Goal: Transaction & Acquisition: Download file/media

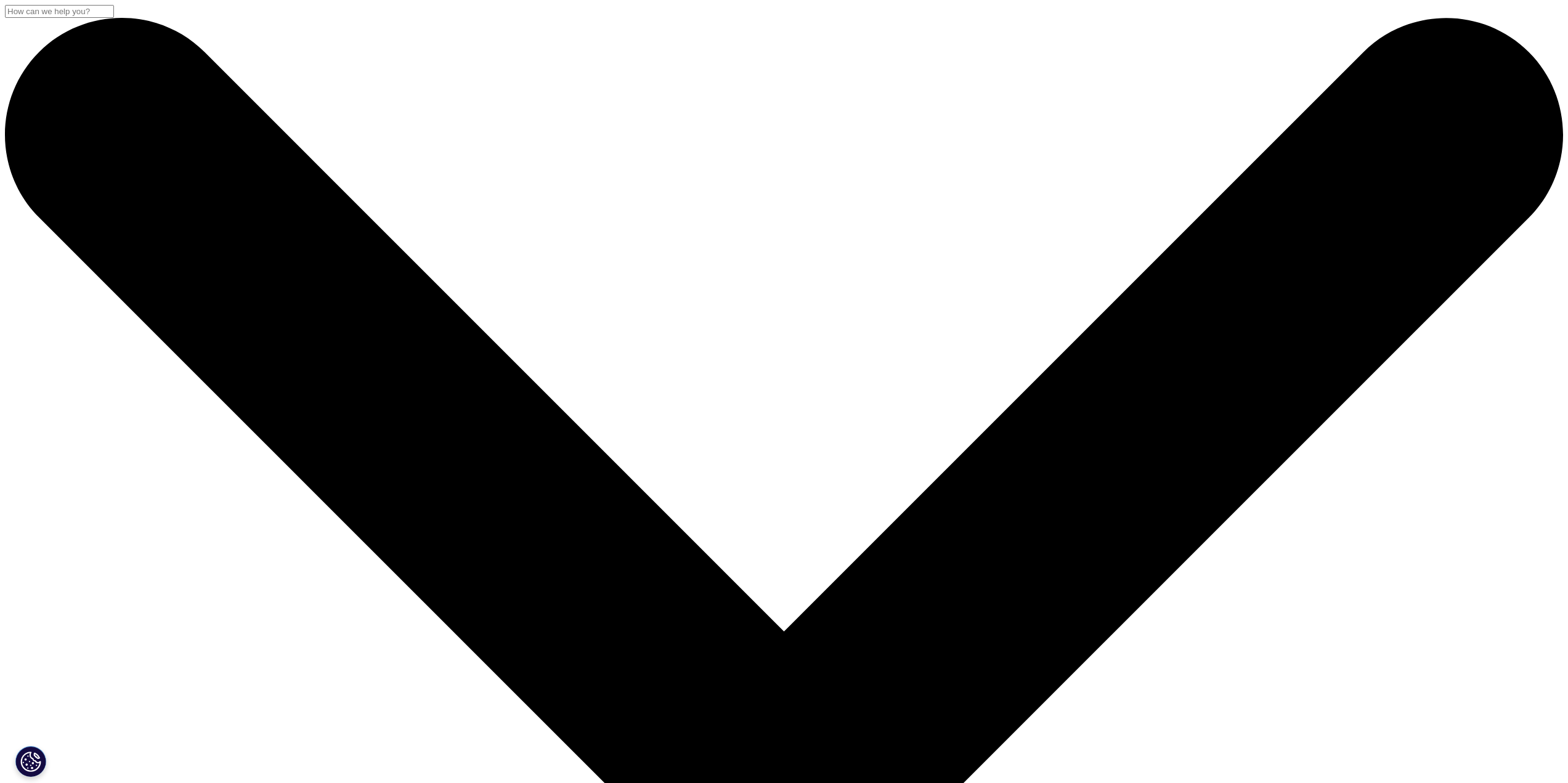
scroll to position [5, 0]
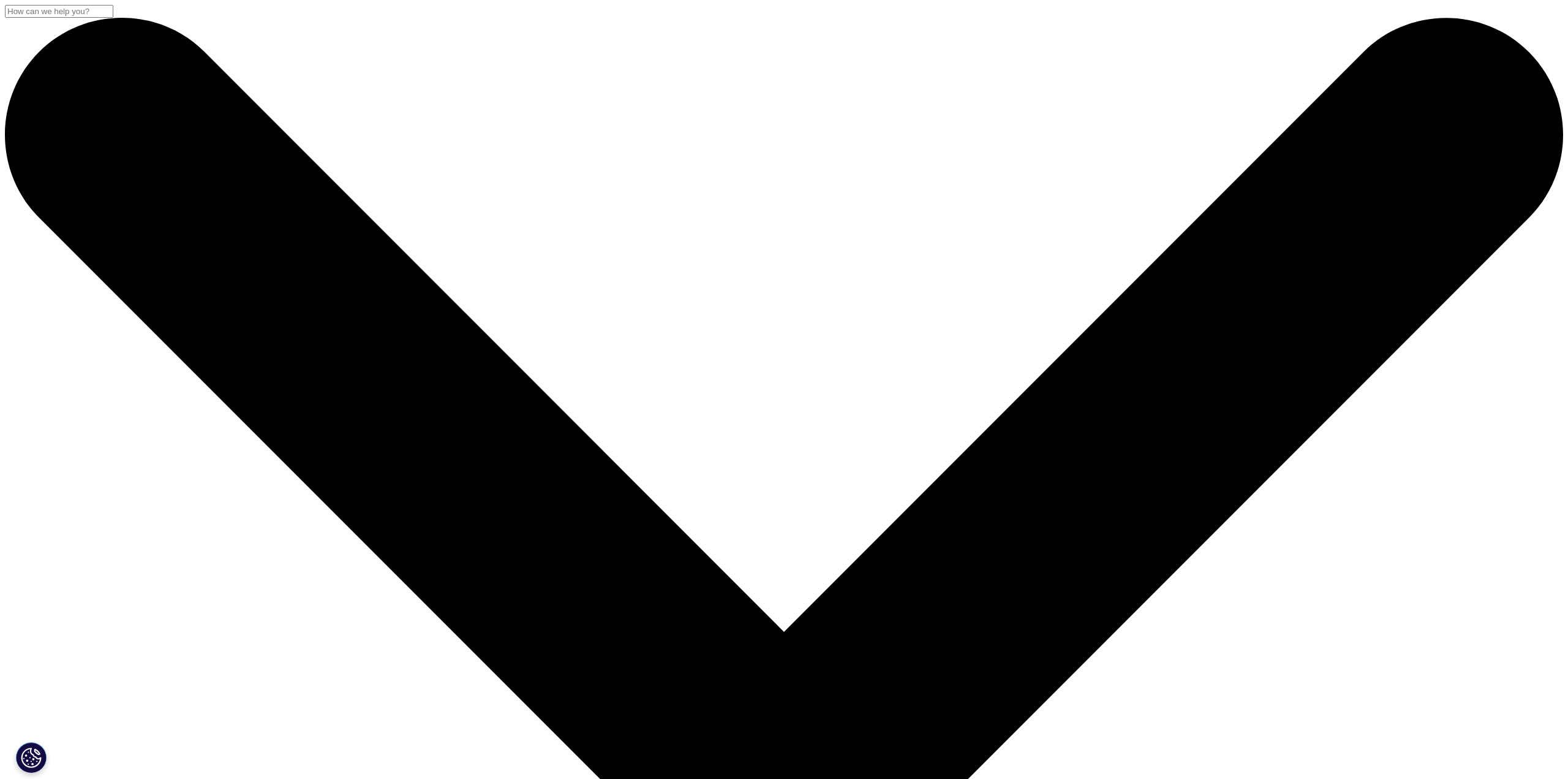
click at [23, 759] on button "Paramètres des cookies" at bounding box center [31, 758] width 31 height 31
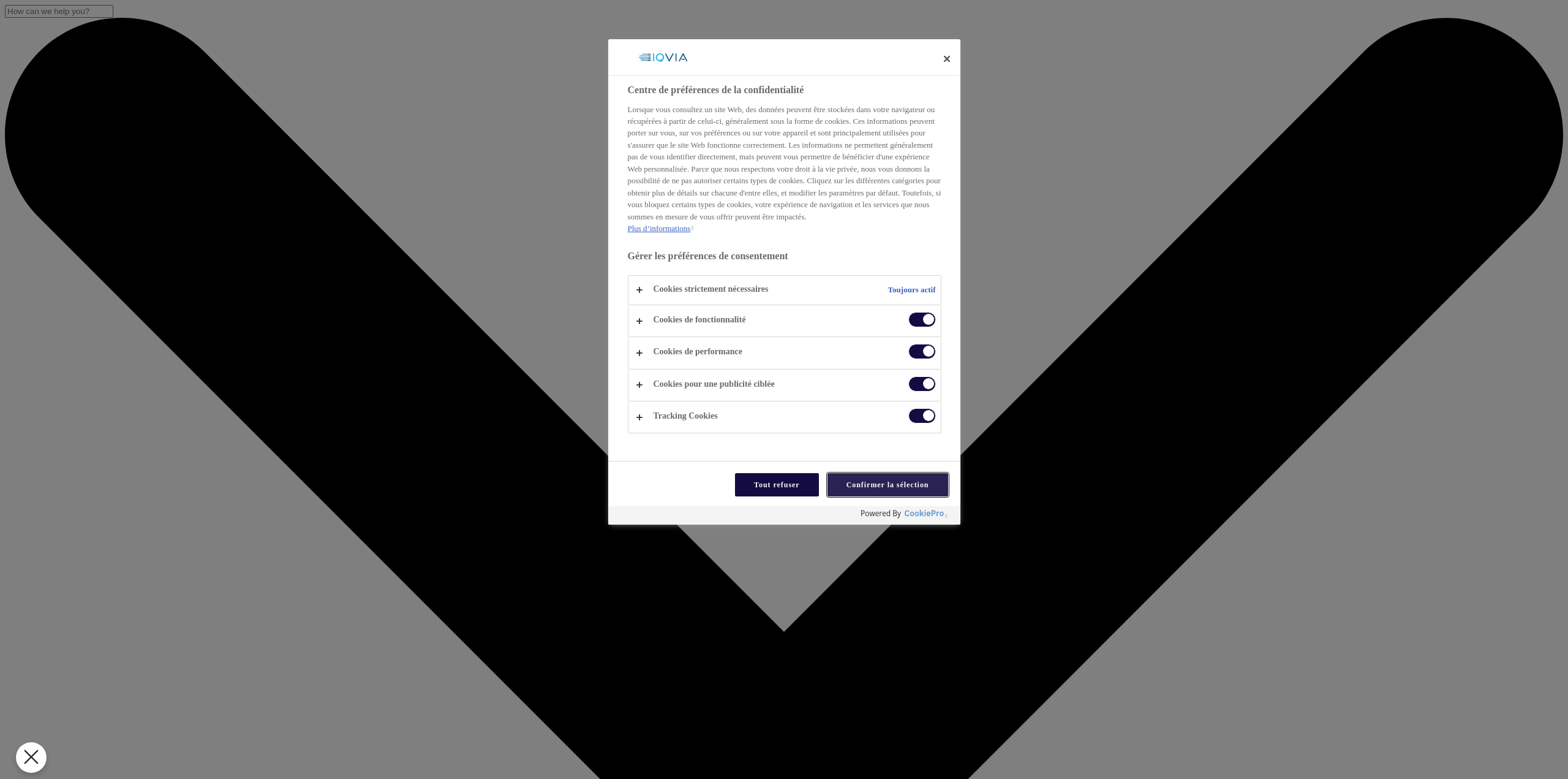
click at [863, 483] on button "Confirmer la sélection" at bounding box center [887, 484] width 121 height 23
